Goal: Task Accomplishment & Management: Manage account settings

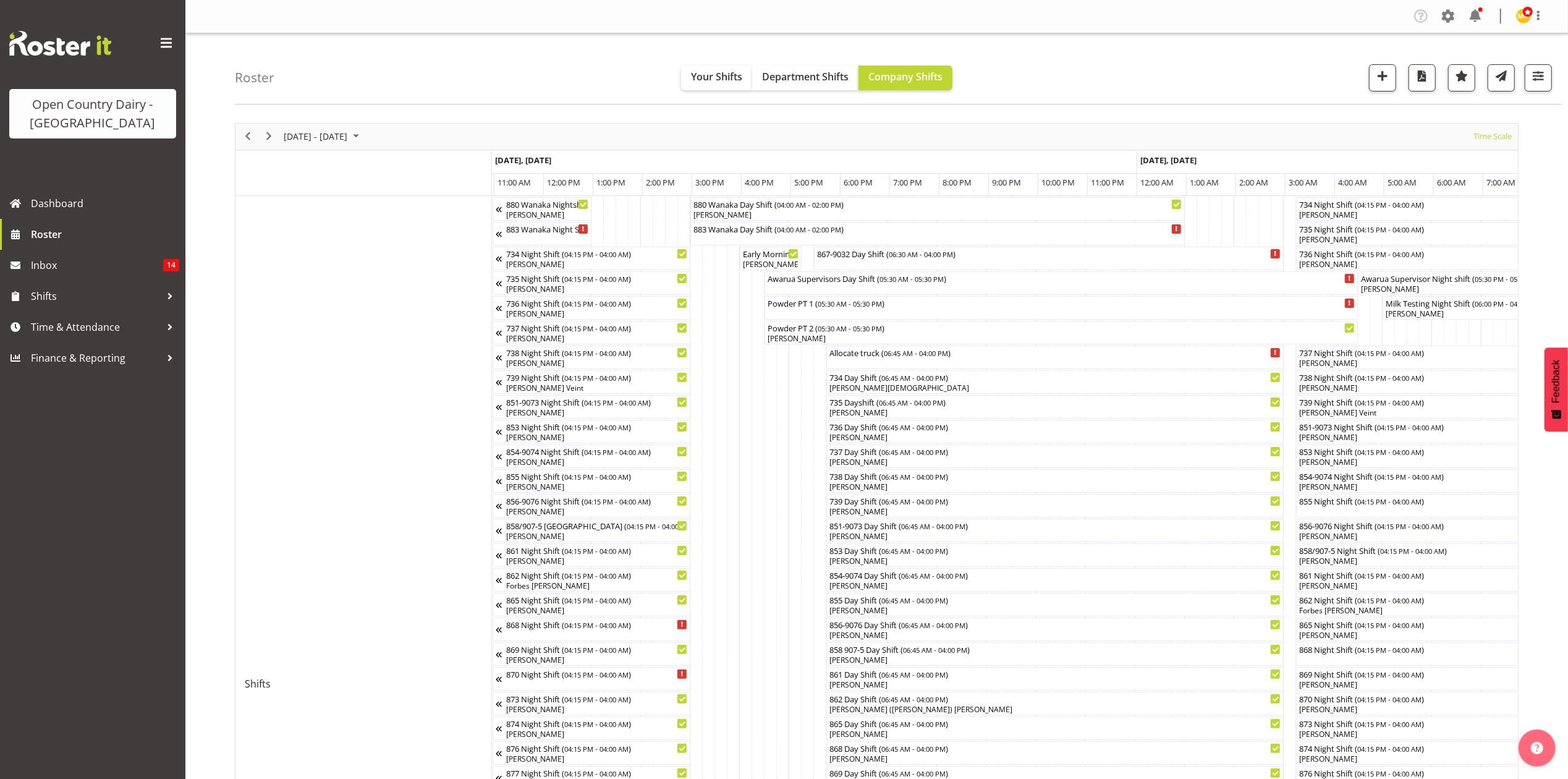
scroll to position [0, 542]
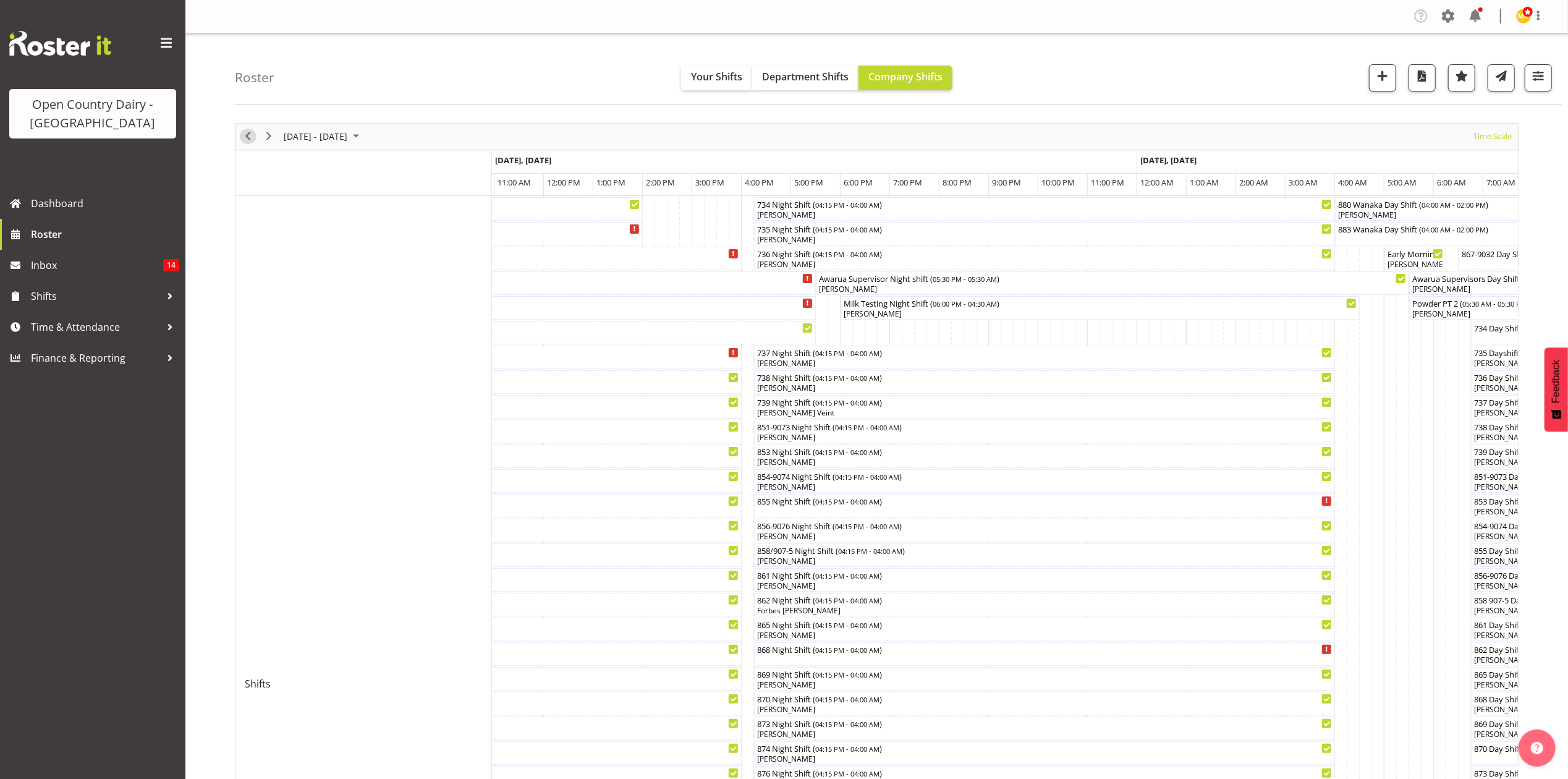
click at [248, 133] on span "Previous" at bounding box center [248, 136] width 15 height 15
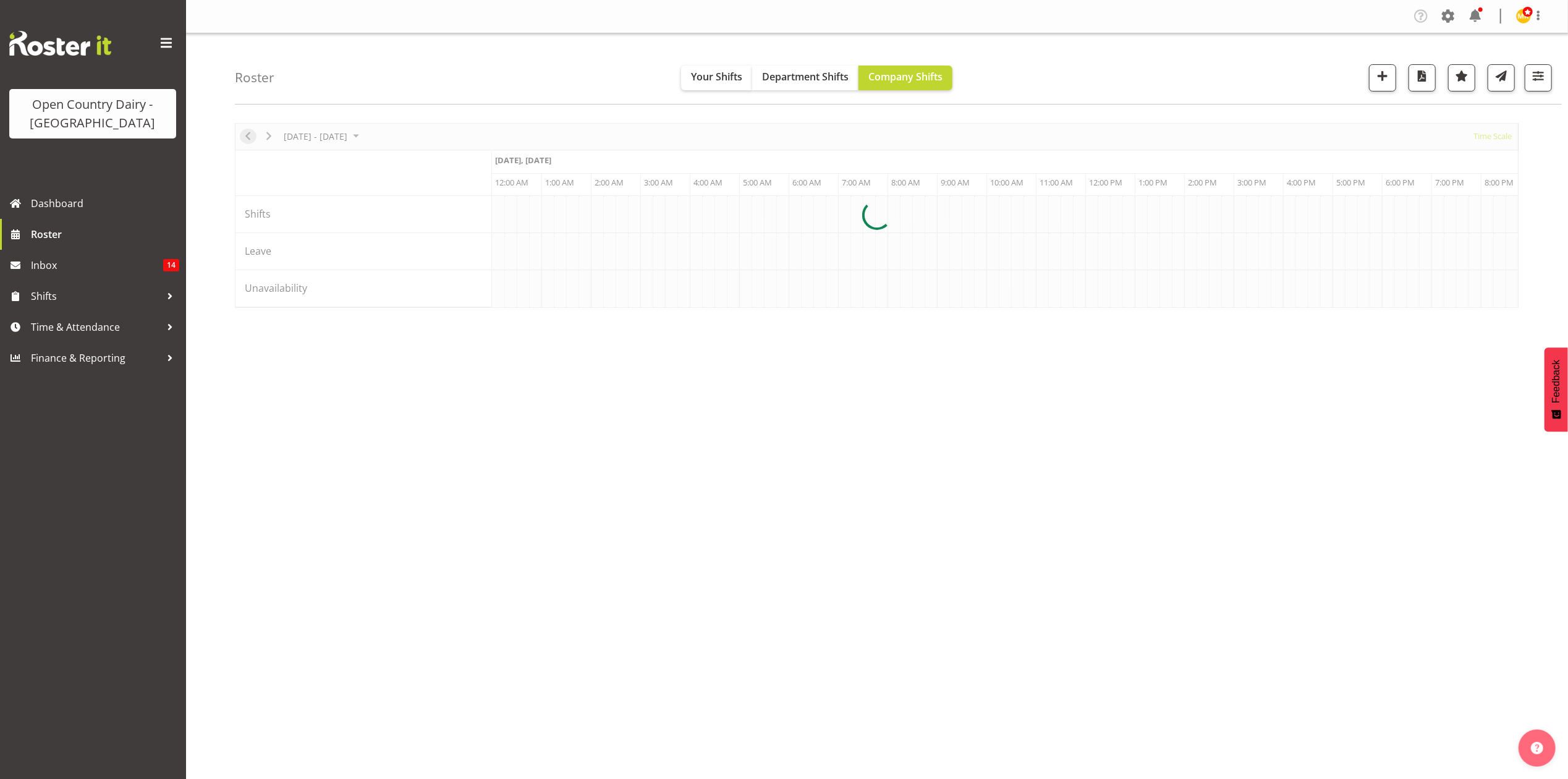
scroll to position [0, 3559]
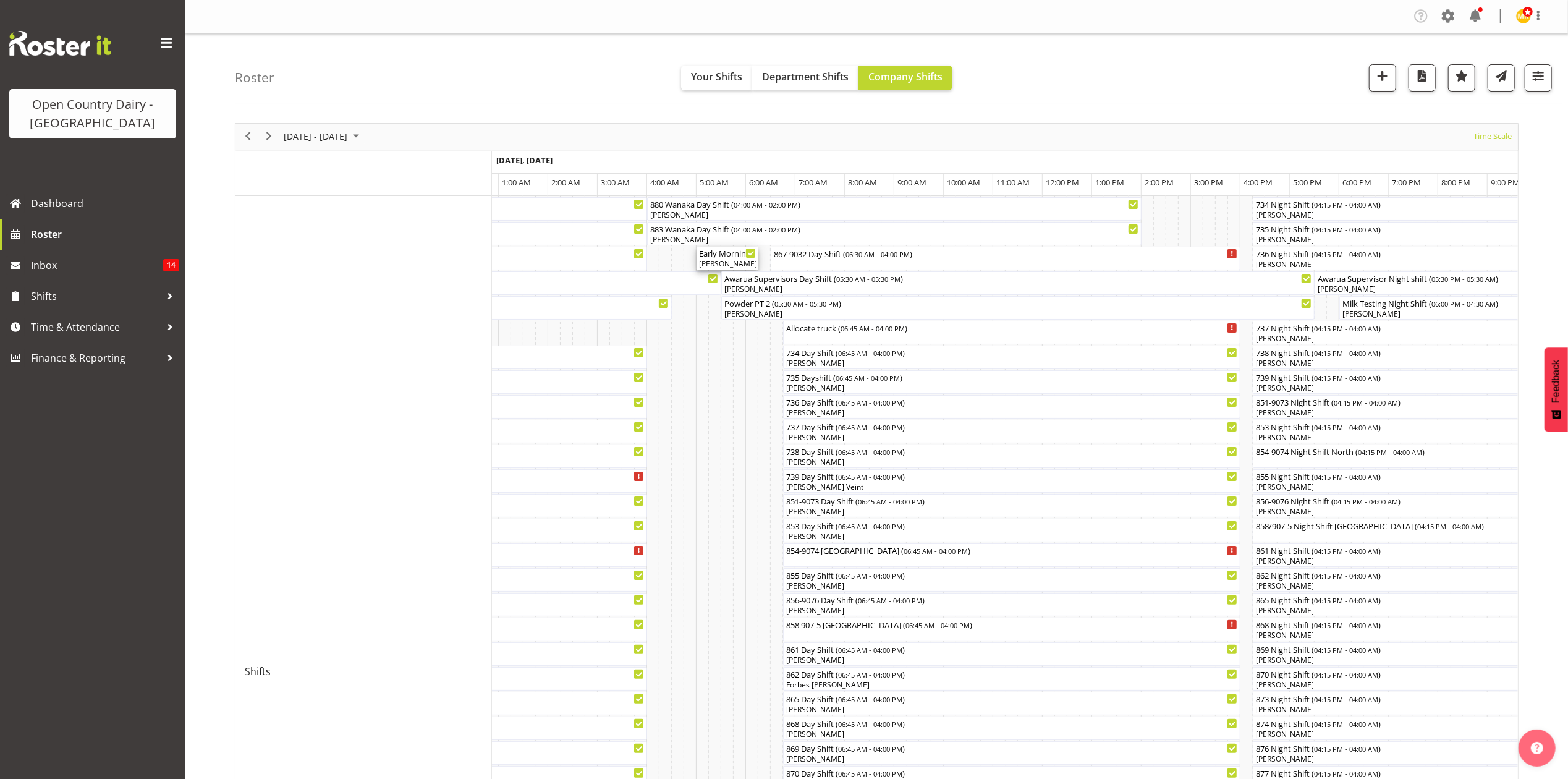
click at [727, 258] on div "Early Morning CIP ( 05:00 AM - 06:15 AM )" at bounding box center [727, 252] width 57 height 12
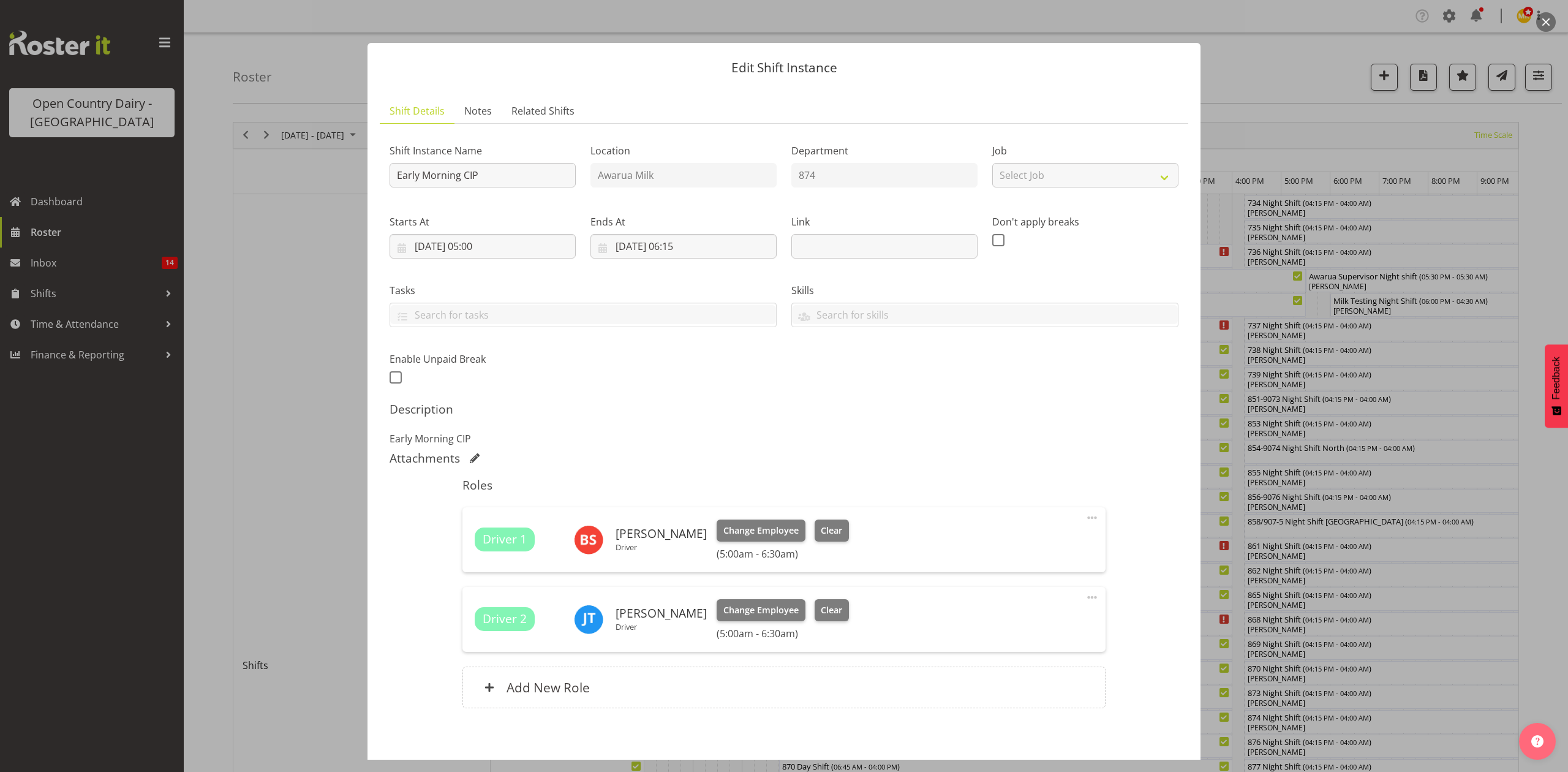
click at [1307, 49] on div at bounding box center [784, 386] width 1568 height 772
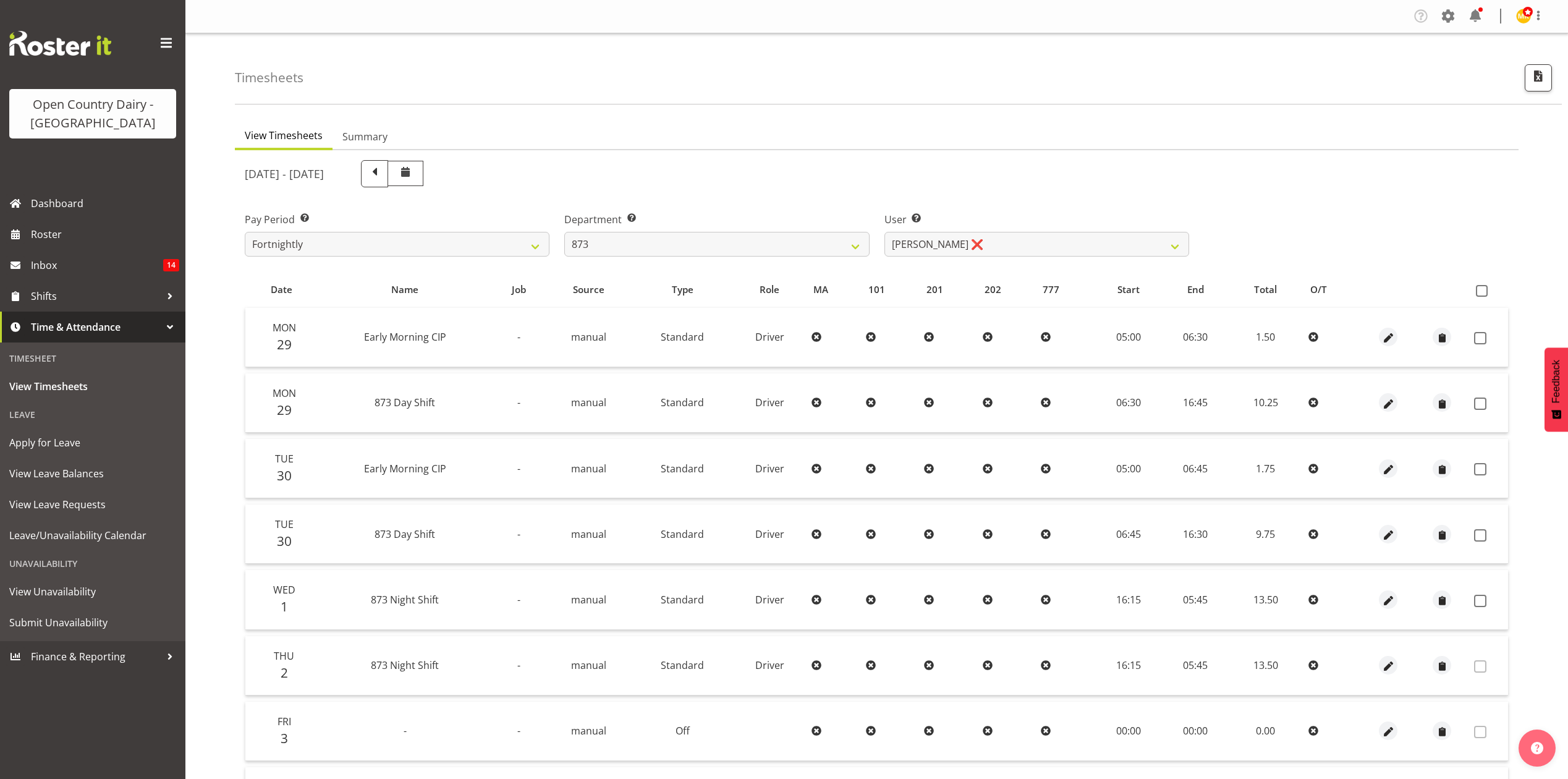
select select "686"
select select "9758"
click at [50, 442] on span "Apply for Leave" at bounding box center [93, 442] width 167 height 18
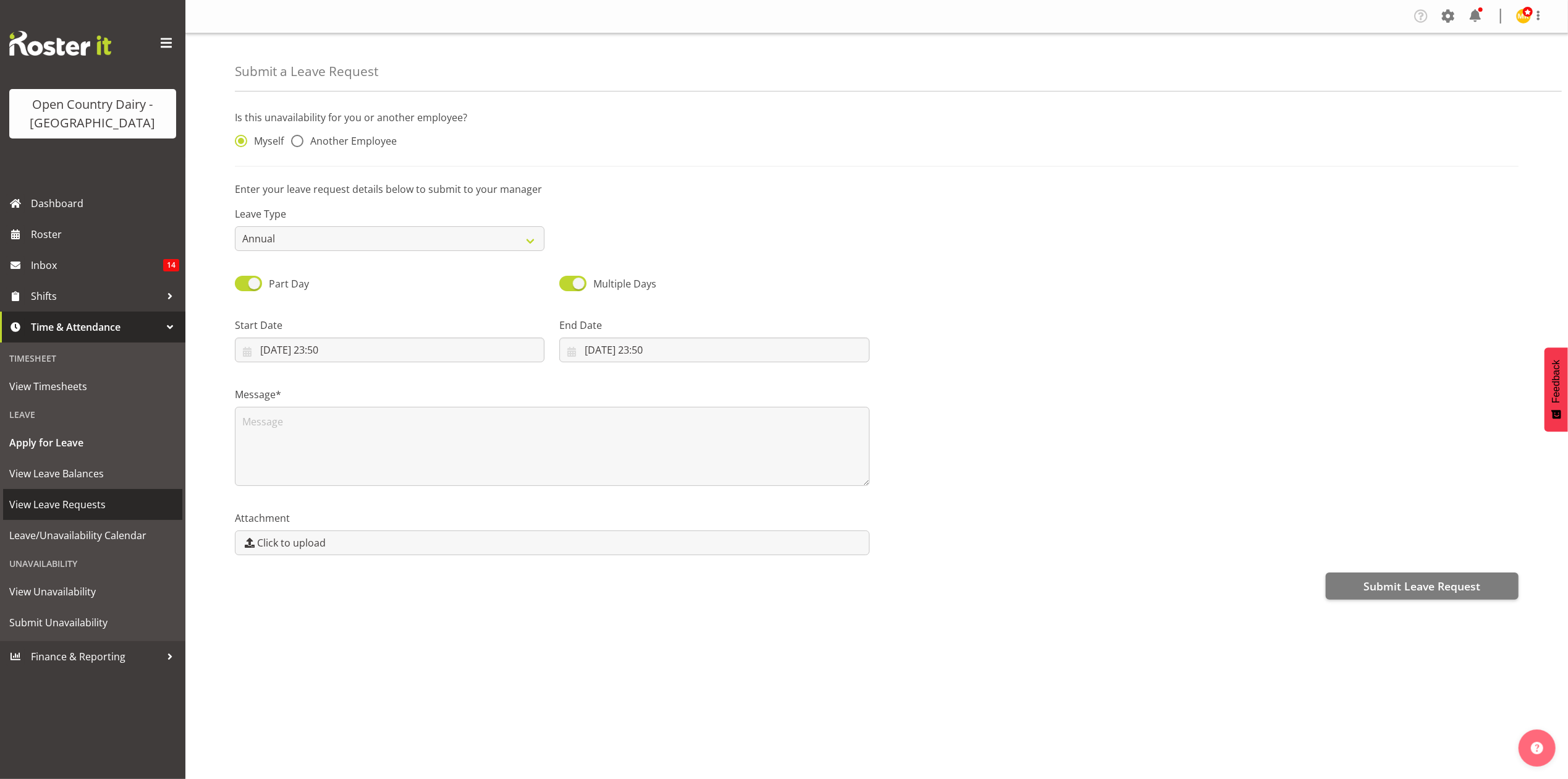
click at [51, 503] on span "View Leave Requests" at bounding box center [93, 504] width 167 height 18
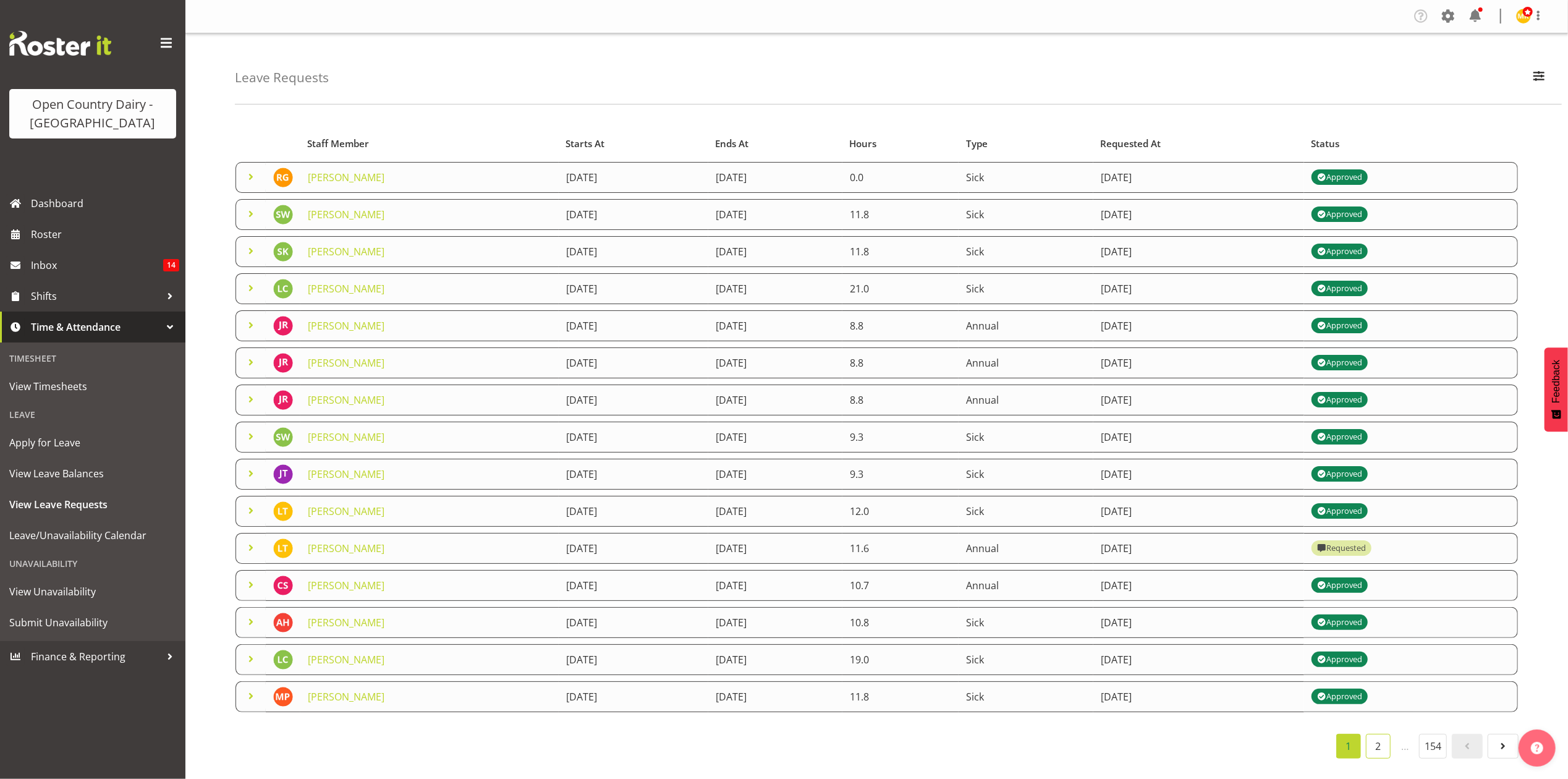
click at [1378, 747] on link "2" at bounding box center [1378, 746] width 25 height 25
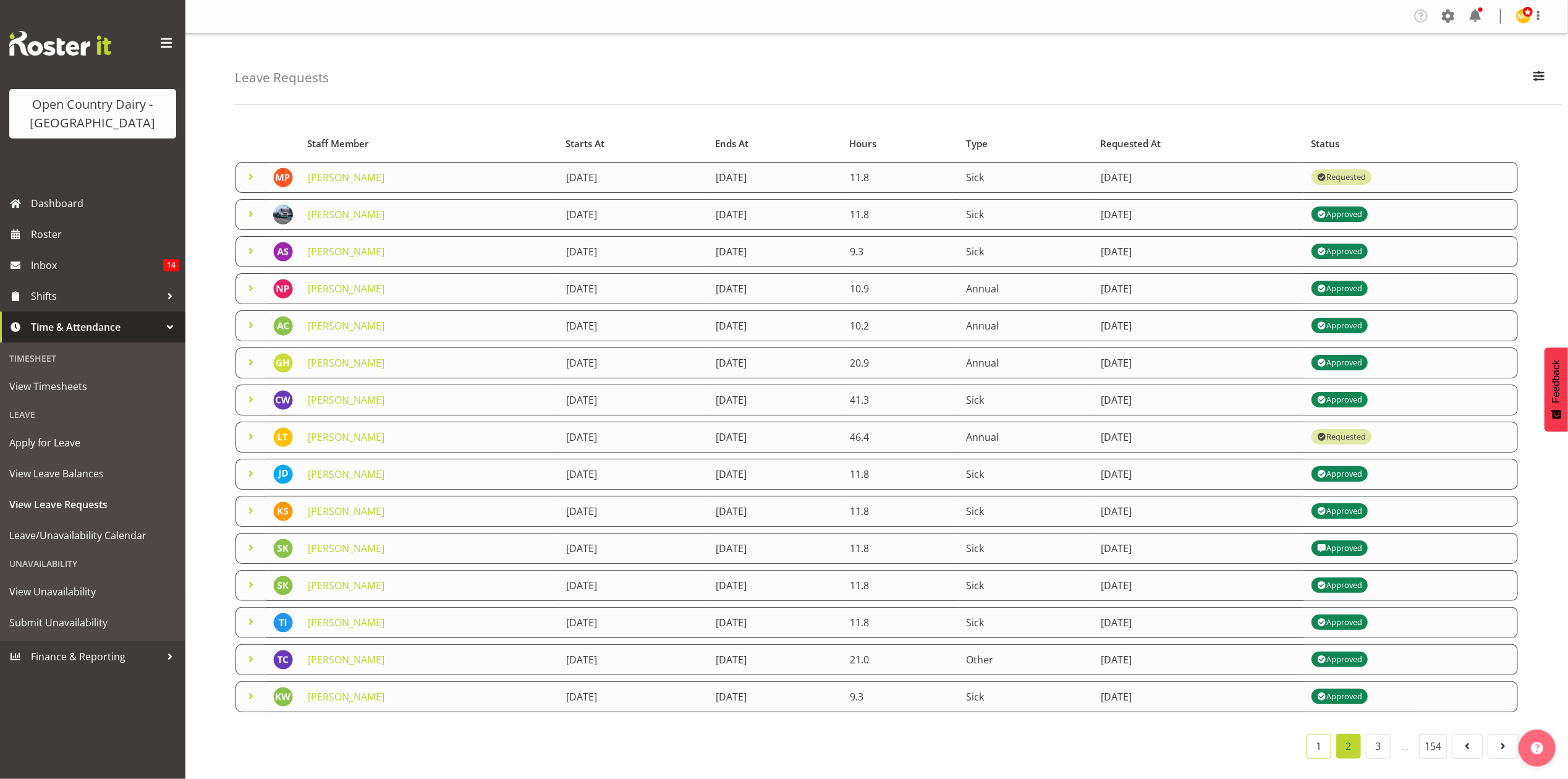
click at [1316, 746] on link "1" at bounding box center [1319, 746] width 25 height 25
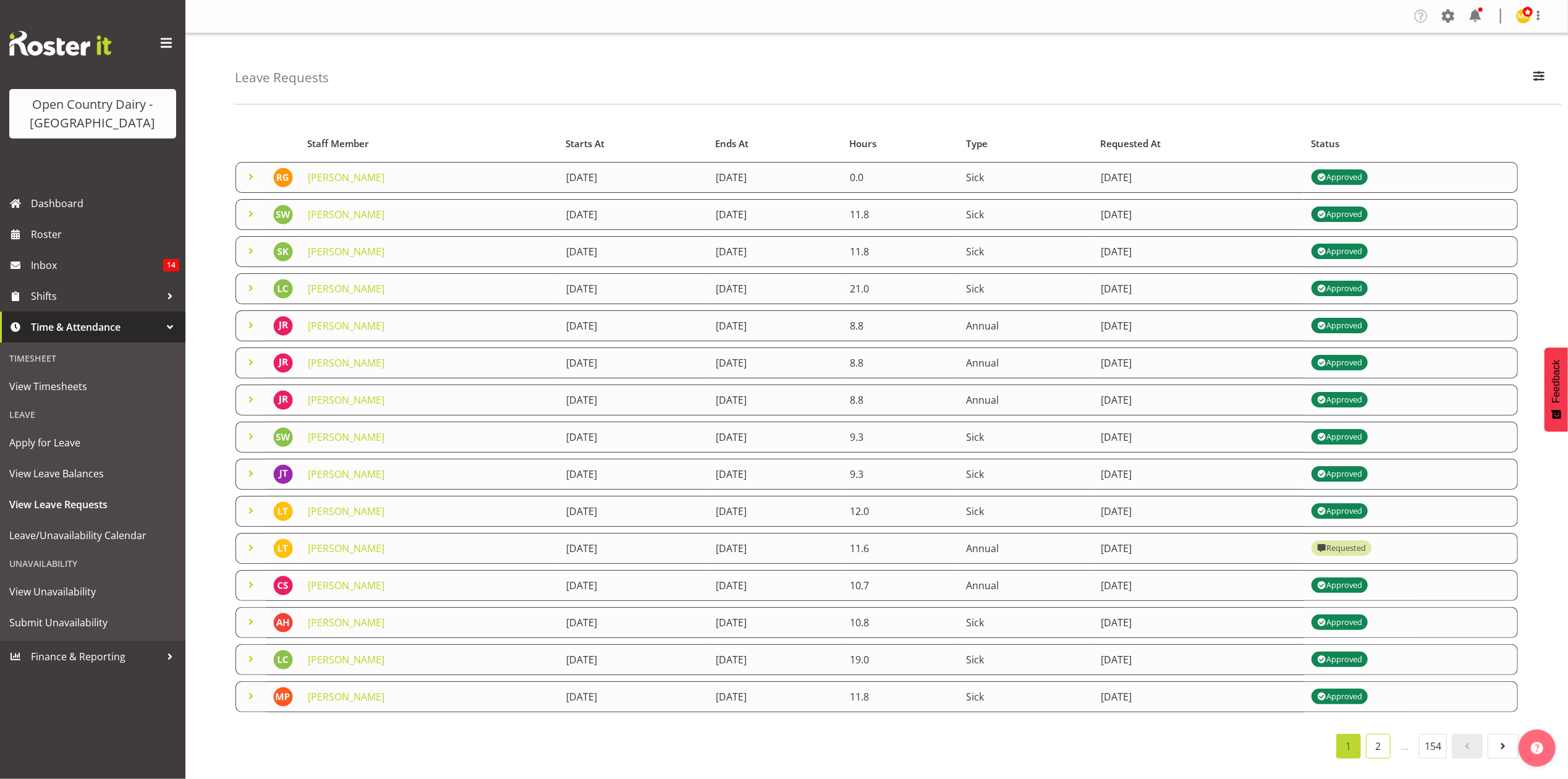
click at [1374, 745] on link "2" at bounding box center [1378, 746] width 25 height 25
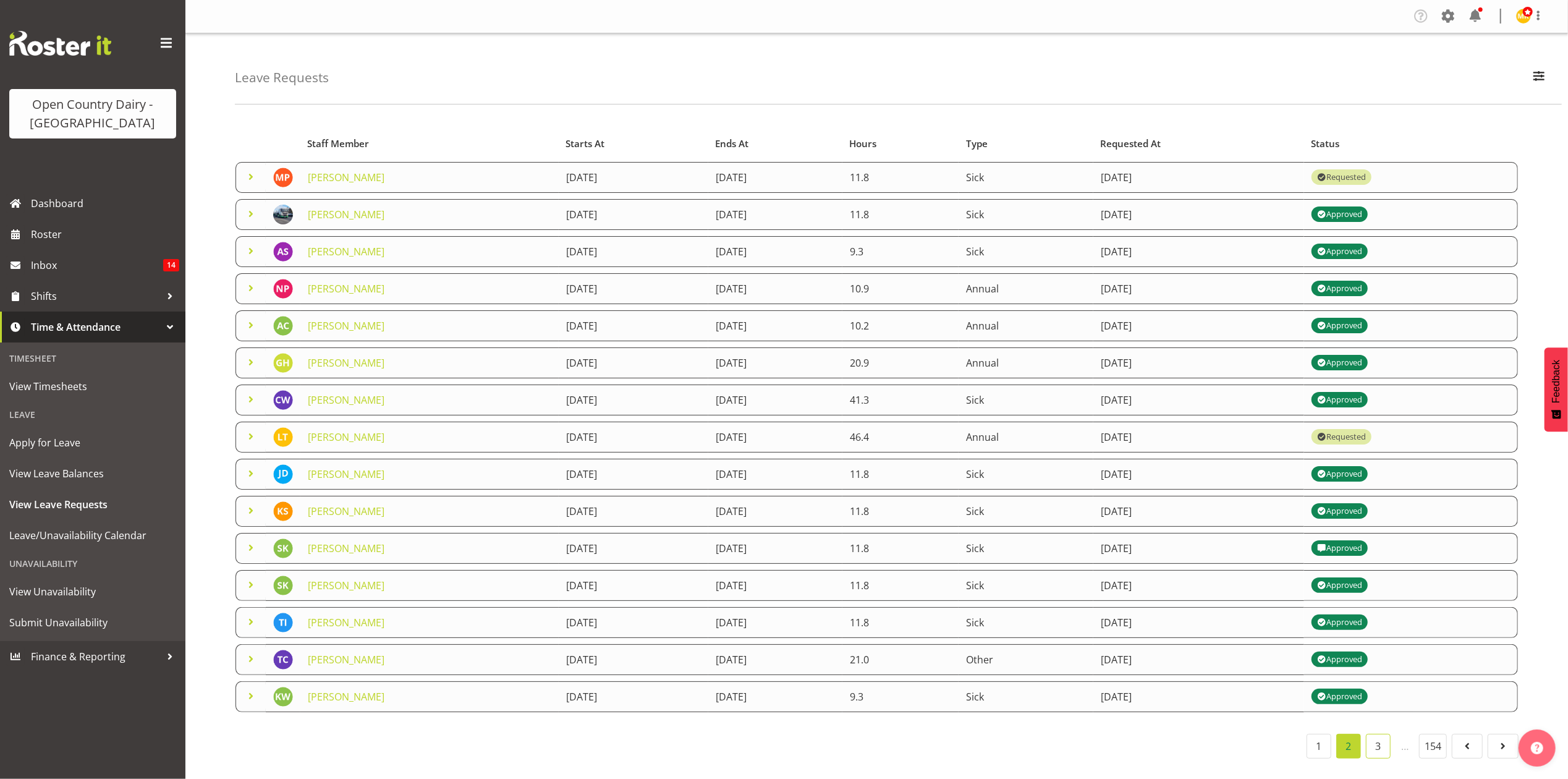
click at [1381, 747] on link "3" at bounding box center [1378, 746] width 25 height 25
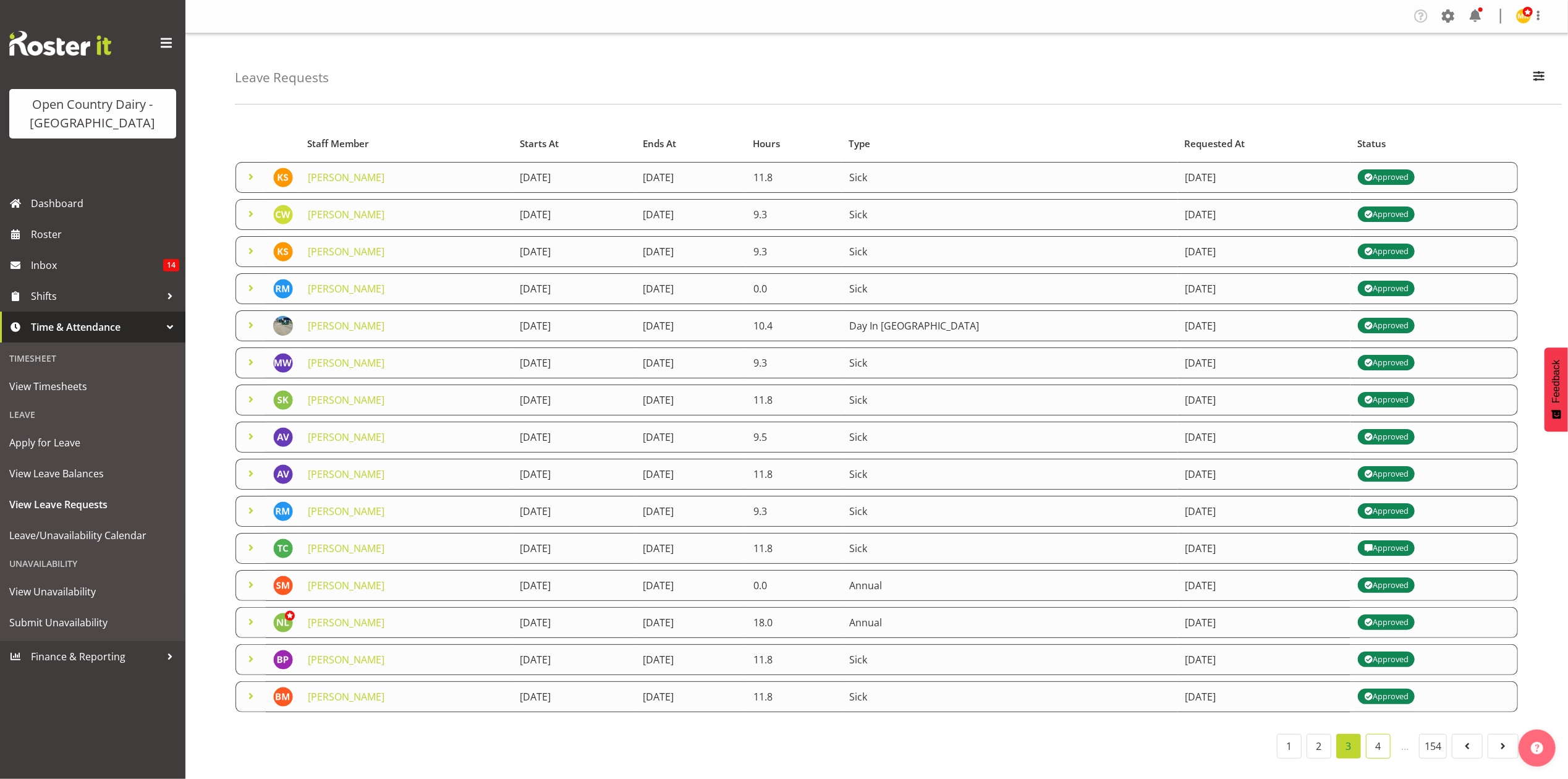
click at [1373, 745] on link "4" at bounding box center [1378, 746] width 25 height 25
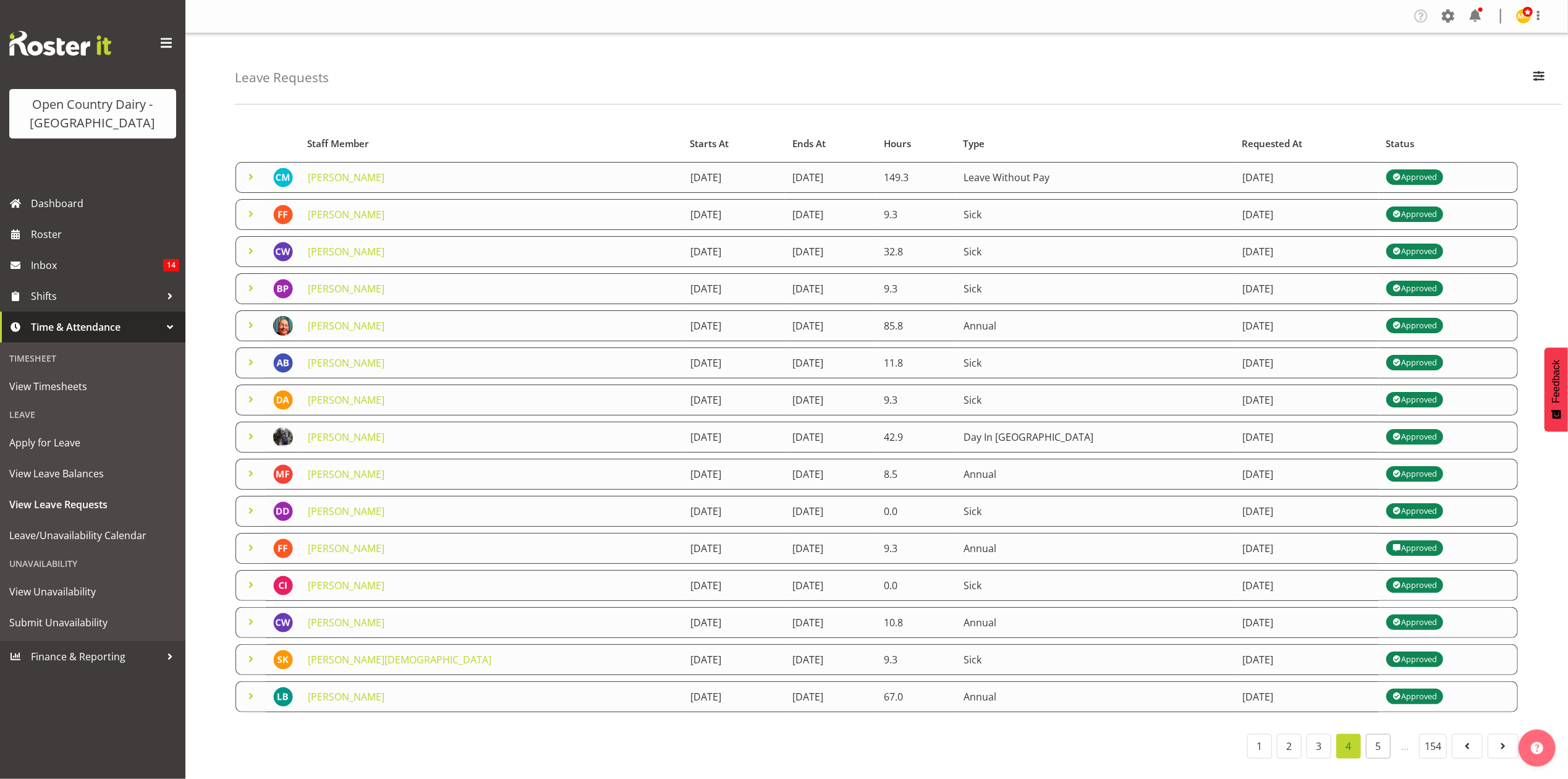
click at [1375, 748] on link "5" at bounding box center [1378, 746] width 25 height 25
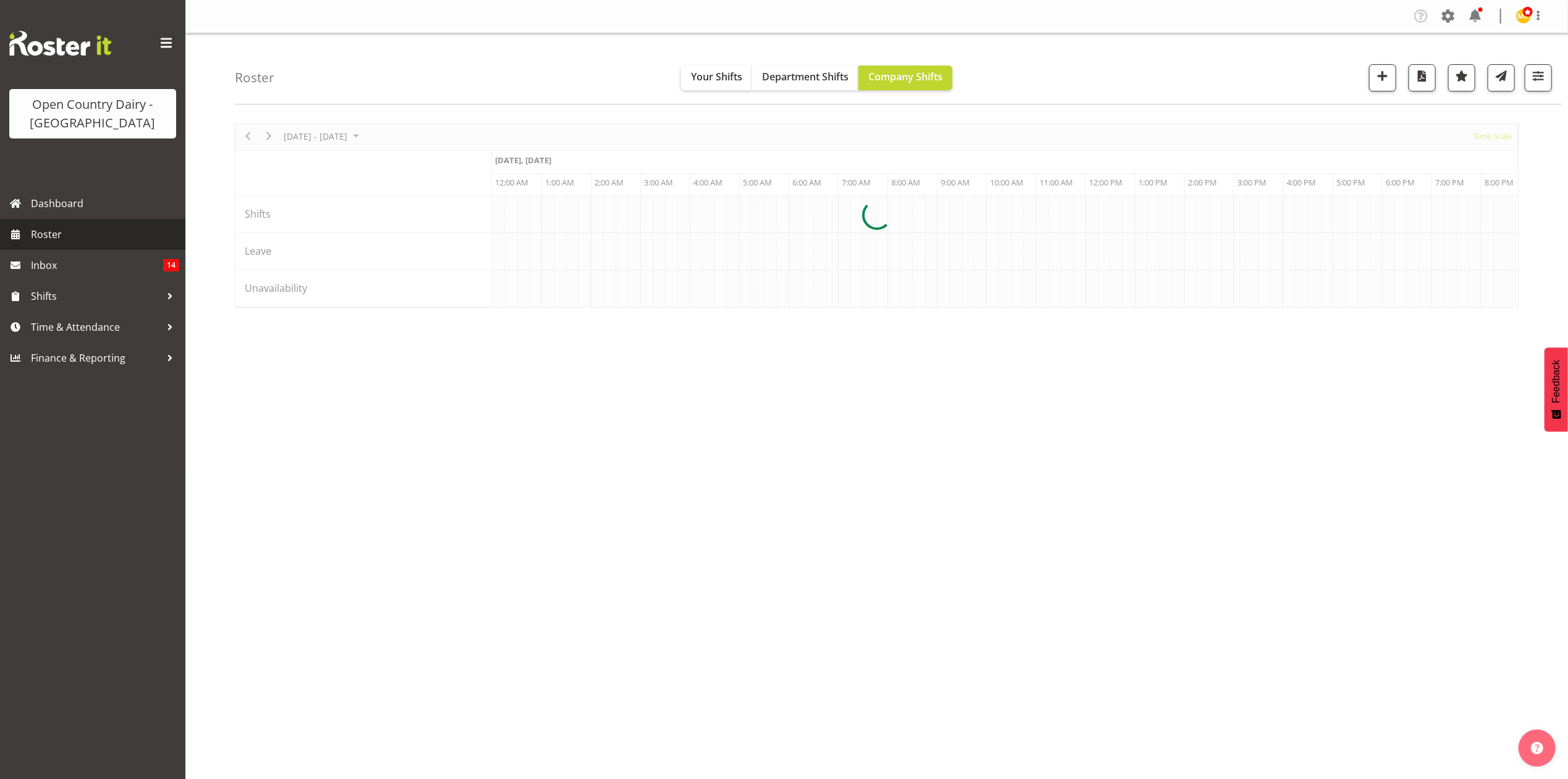
scroll to position [0, 4746]
